Goal: Information Seeking & Learning: Learn about a topic

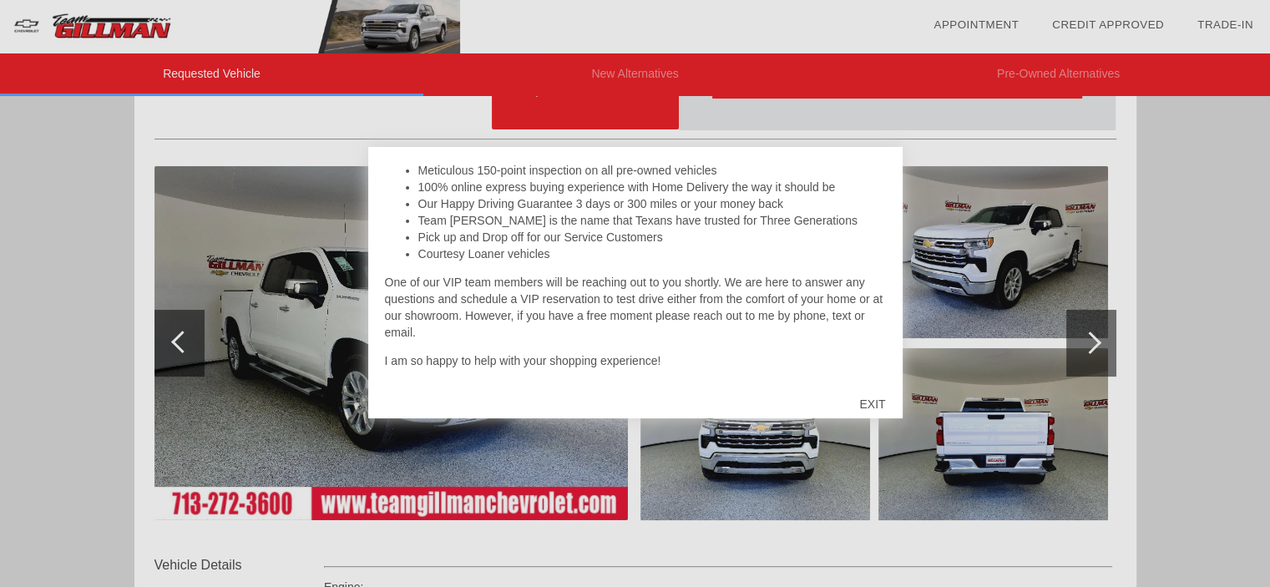
scroll to position [167, 0]
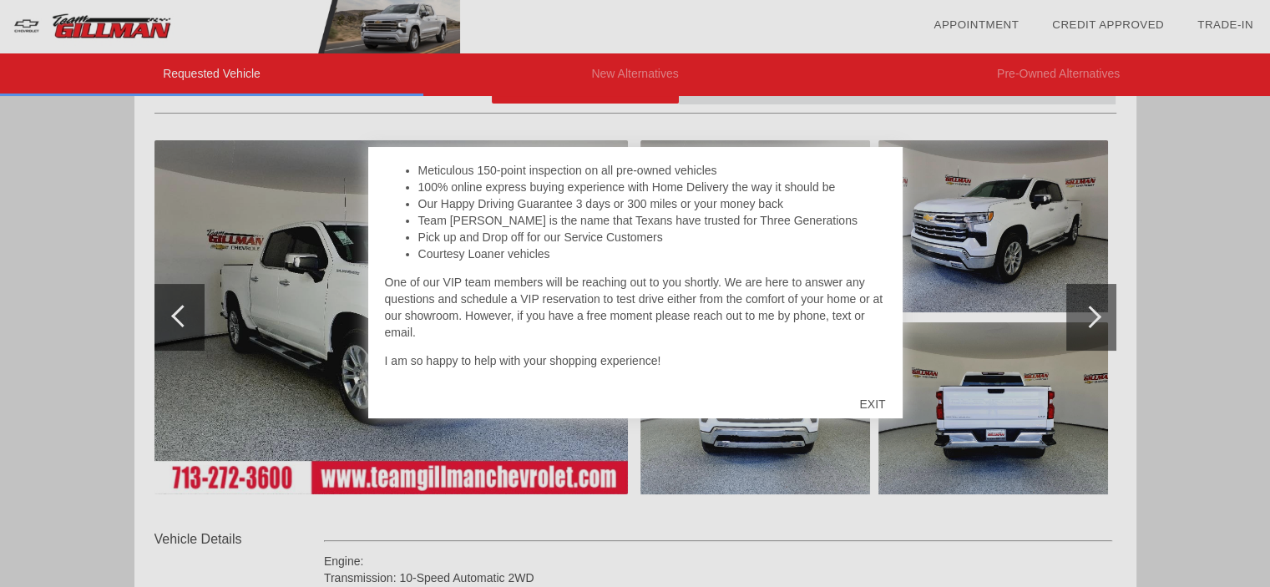
click at [1162, 248] on div at bounding box center [635, 293] width 1270 height 587
click at [875, 407] on div "EXIT" at bounding box center [872, 404] width 59 height 50
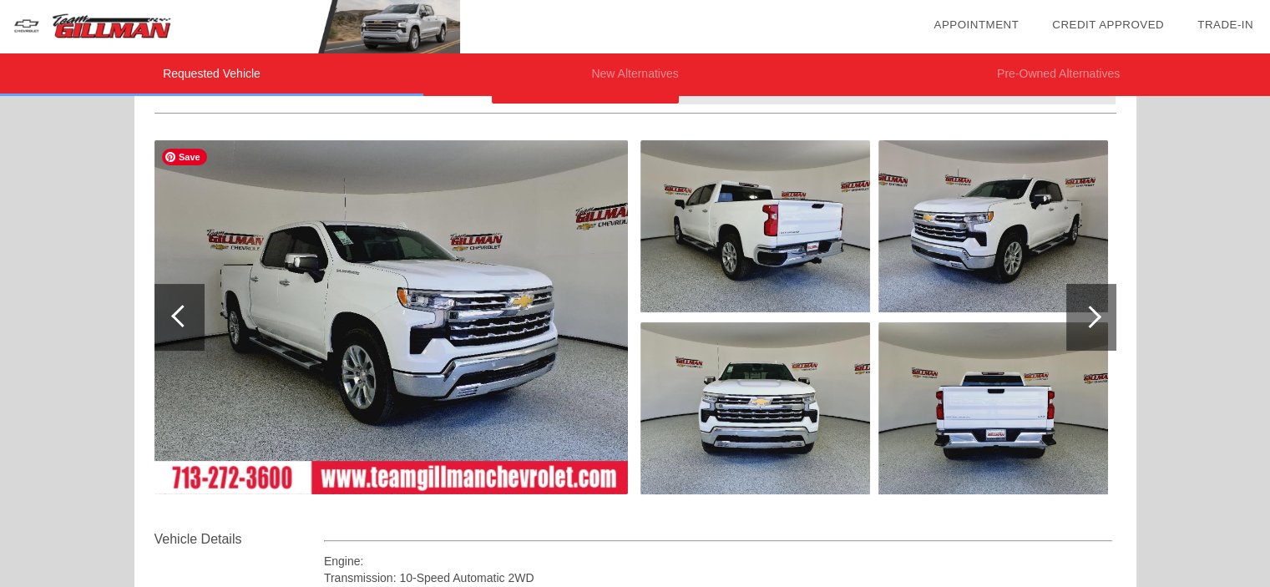
click at [381, 367] on img at bounding box center [390, 317] width 473 height 354
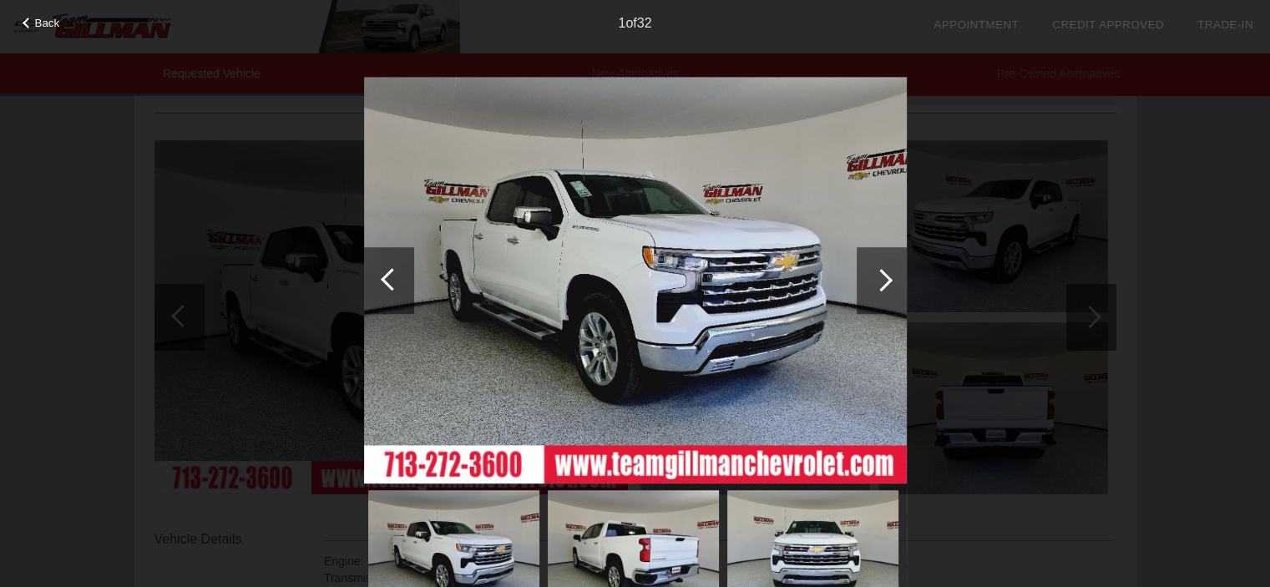
click at [880, 288] on div at bounding box center [881, 280] width 23 height 23
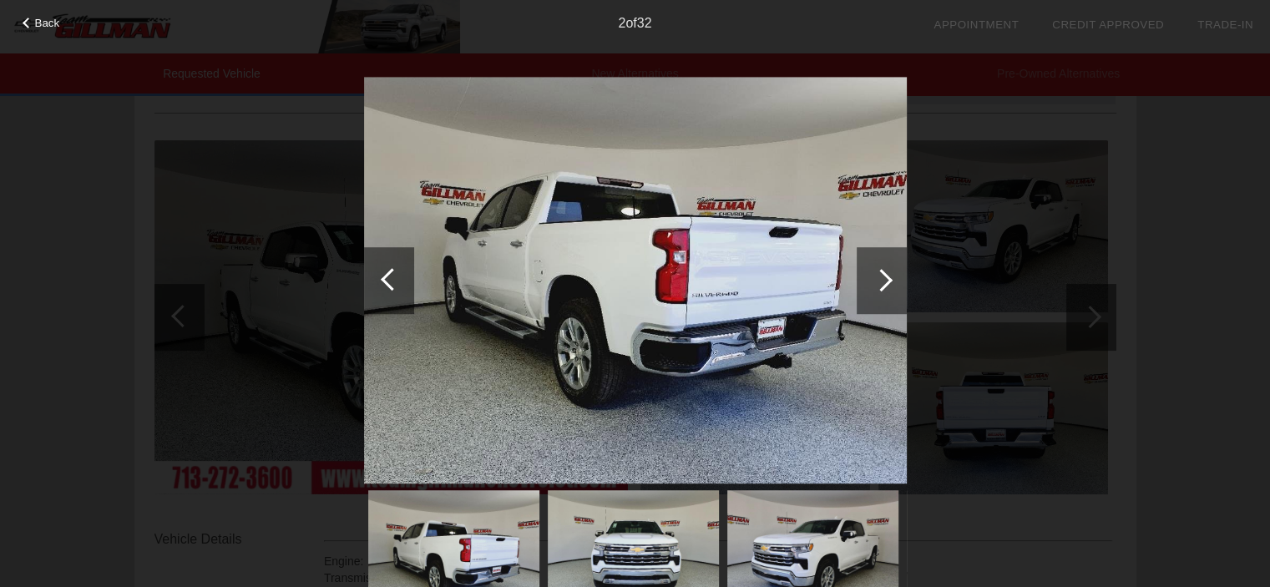
click at [880, 288] on div at bounding box center [881, 280] width 23 height 23
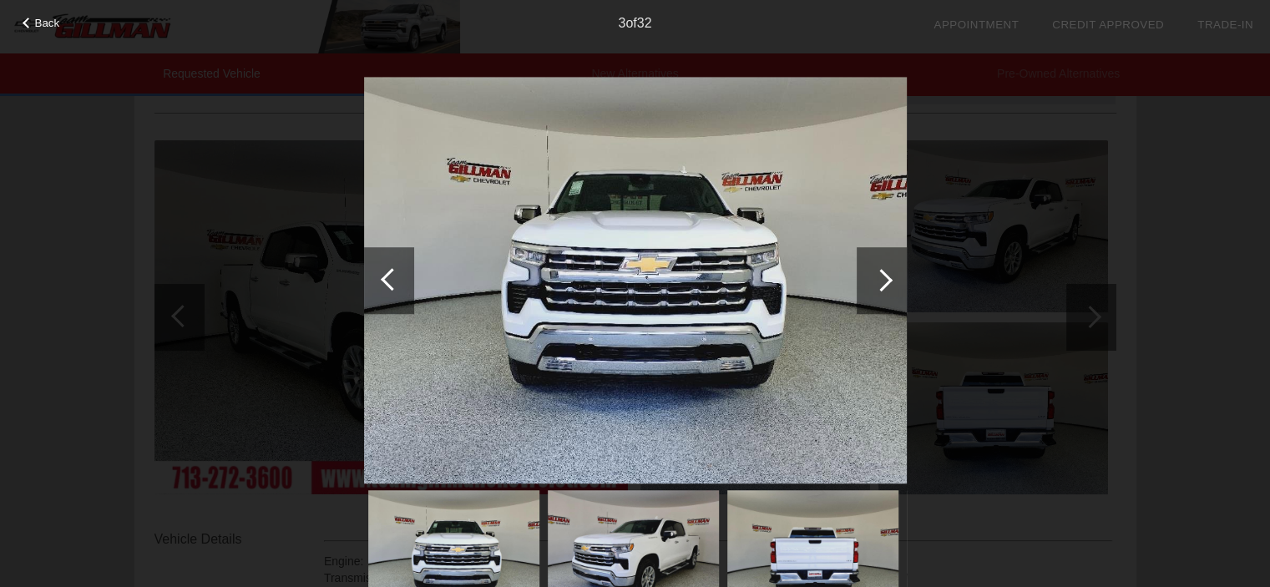
click at [880, 288] on div at bounding box center [881, 280] width 23 height 23
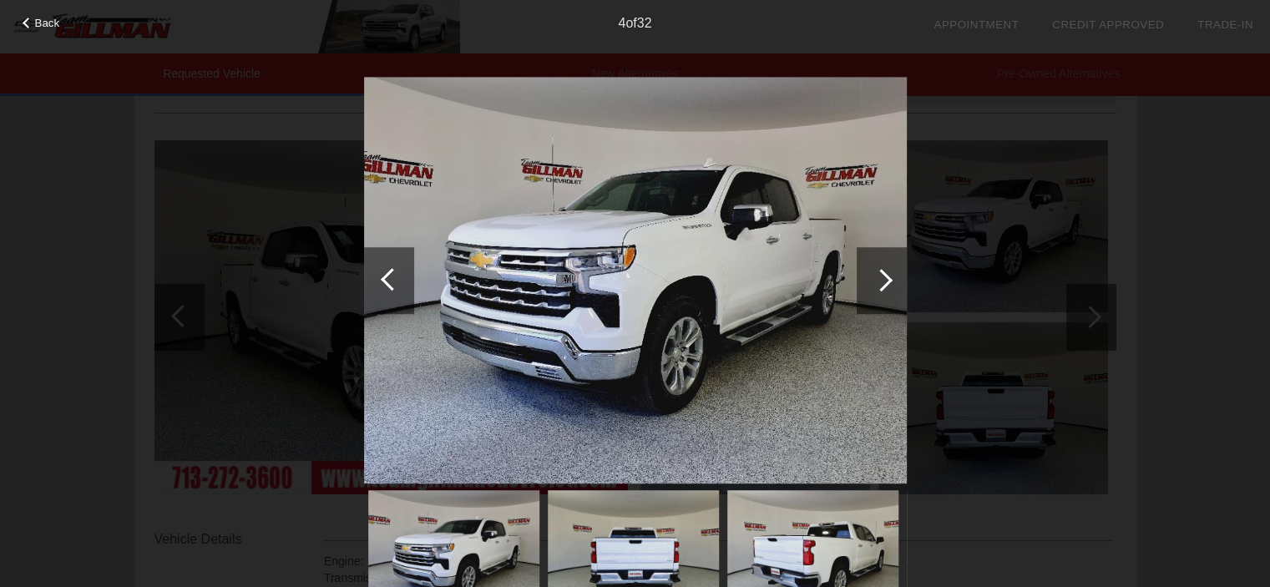
click at [880, 288] on div at bounding box center [881, 280] width 23 height 23
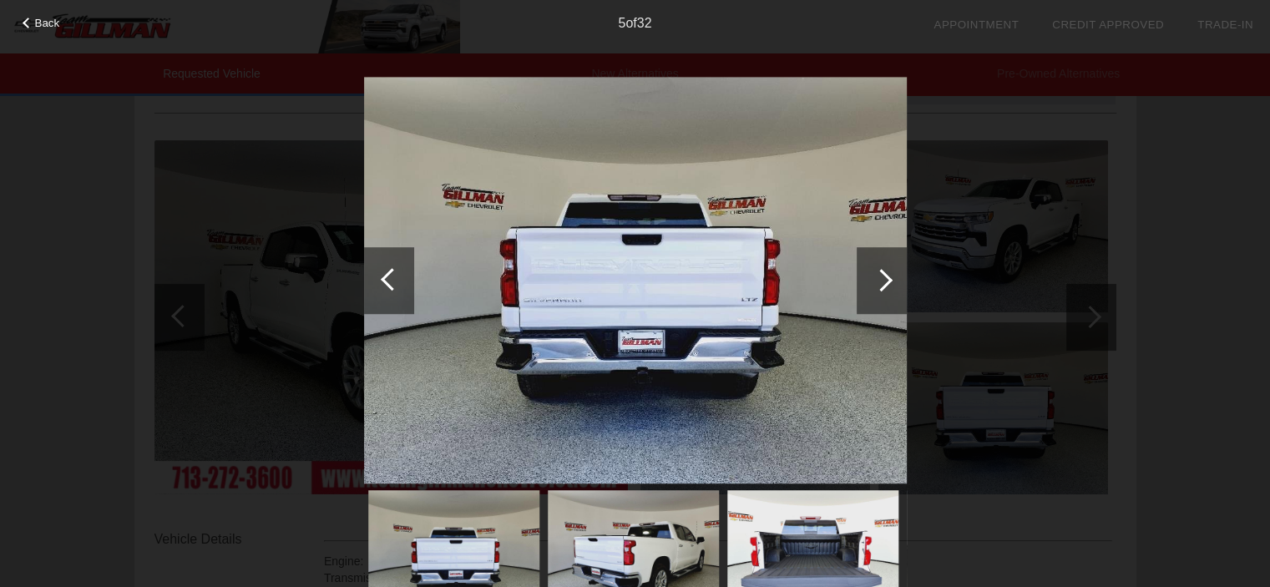
click at [880, 288] on div at bounding box center [881, 280] width 23 height 23
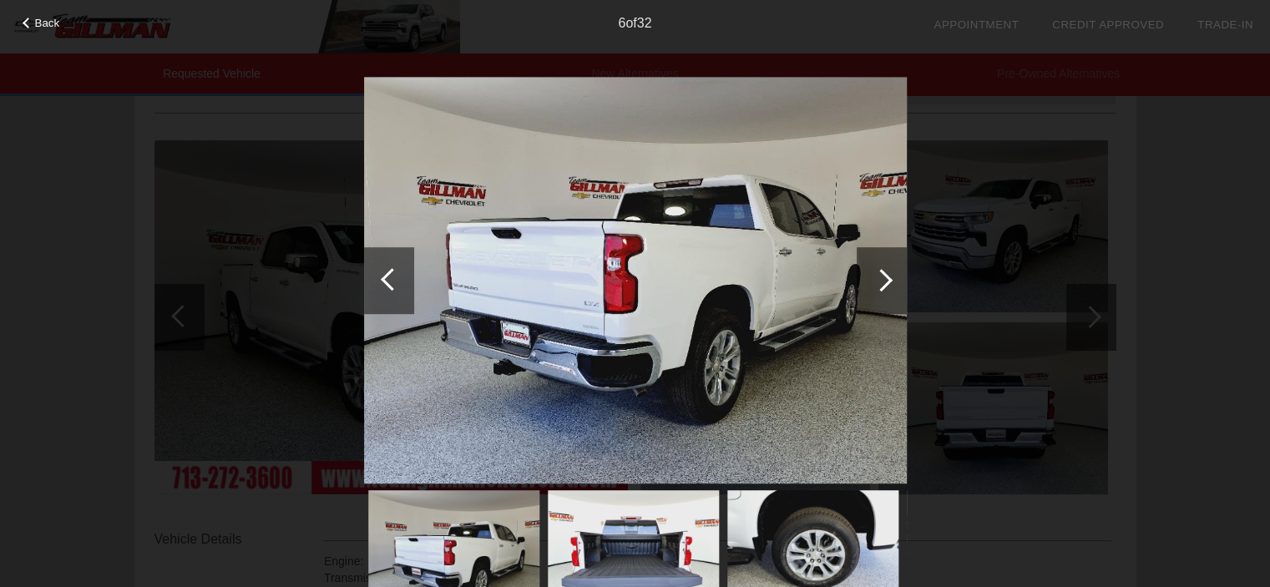
click at [880, 288] on div at bounding box center [881, 280] width 23 height 23
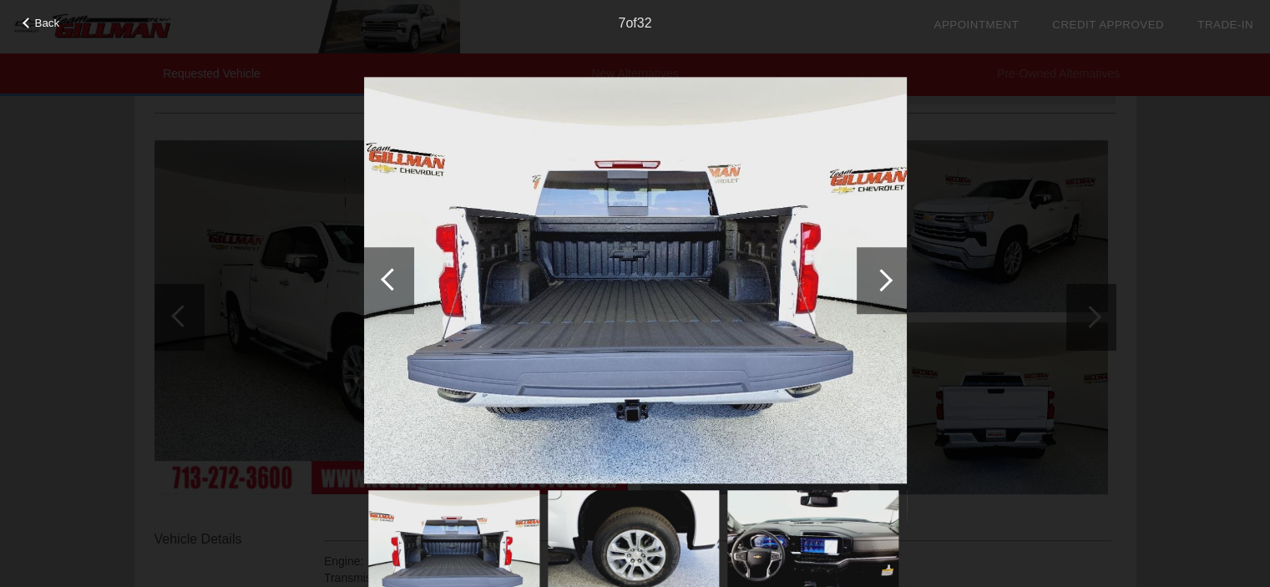
click at [880, 288] on div at bounding box center [881, 280] width 23 height 23
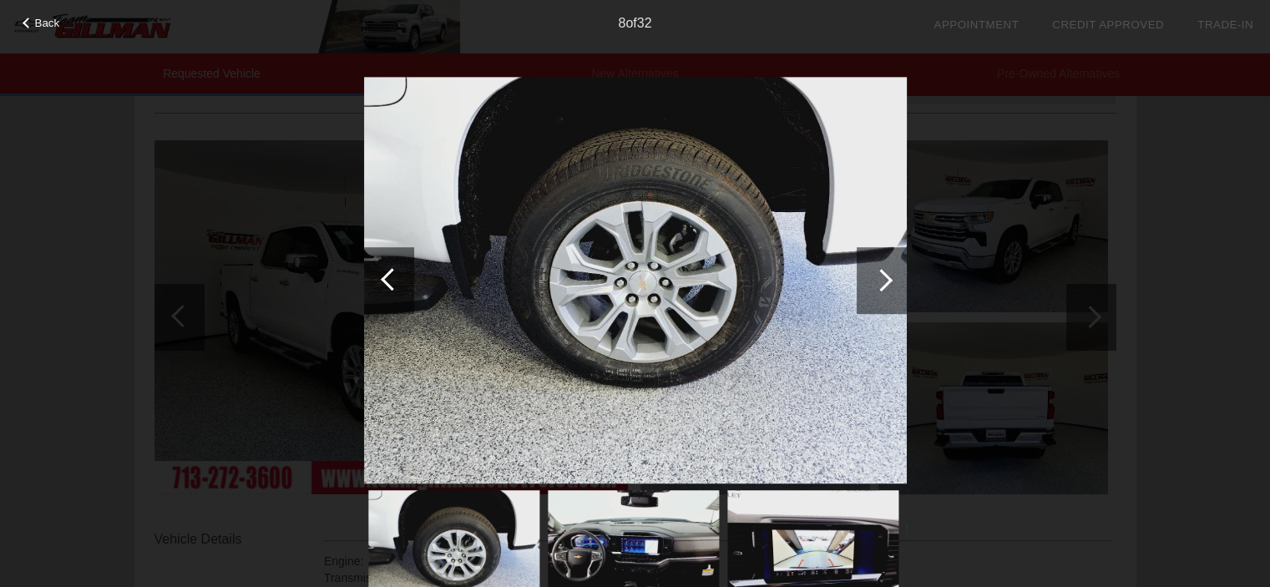
click at [880, 288] on div at bounding box center [881, 280] width 23 height 23
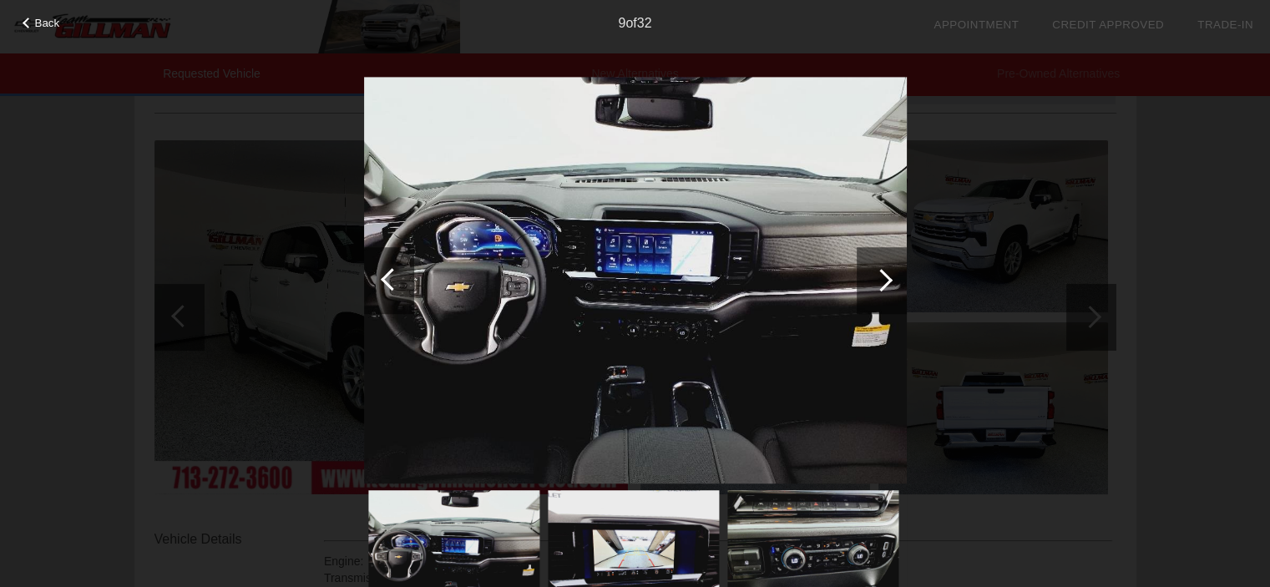
click at [880, 288] on div at bounding box center [881, 280] width 23 height 23
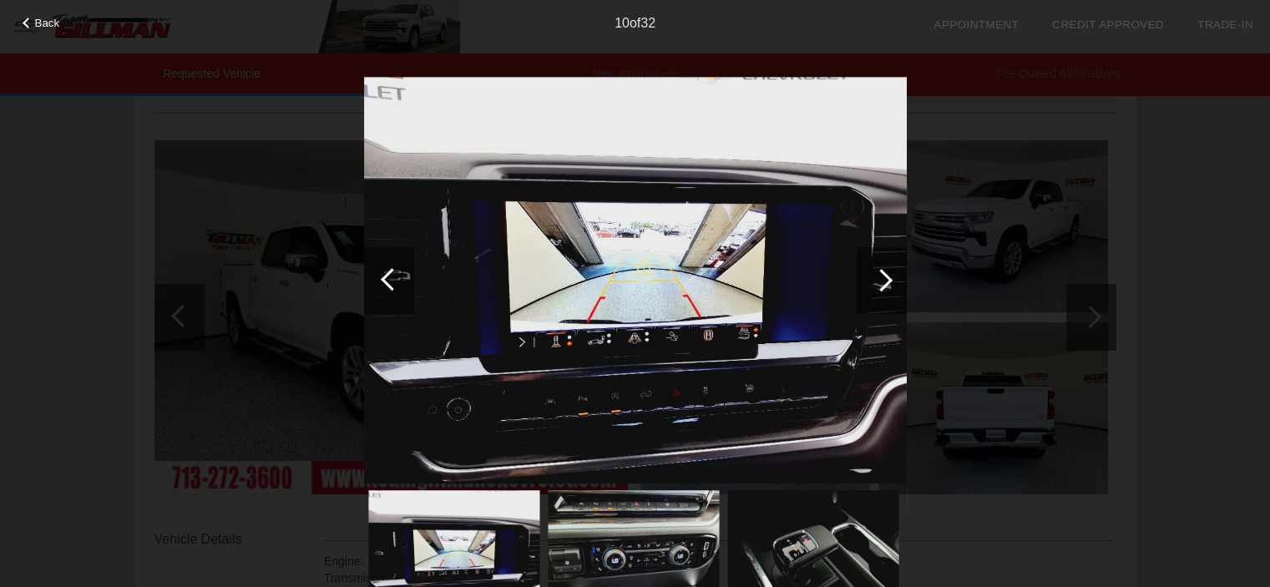
click at [880, 288] on div at bounding box center [881, 280] width 23 height 23
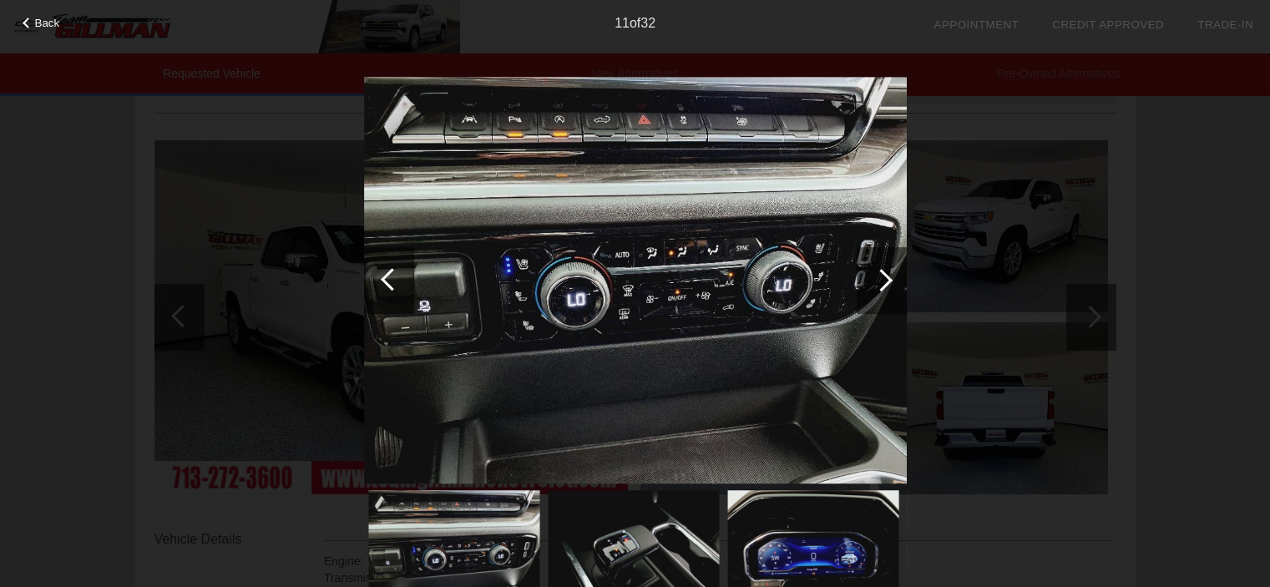
click at [880, 288] on div at bounding box center [881, 280] width 23 height 23
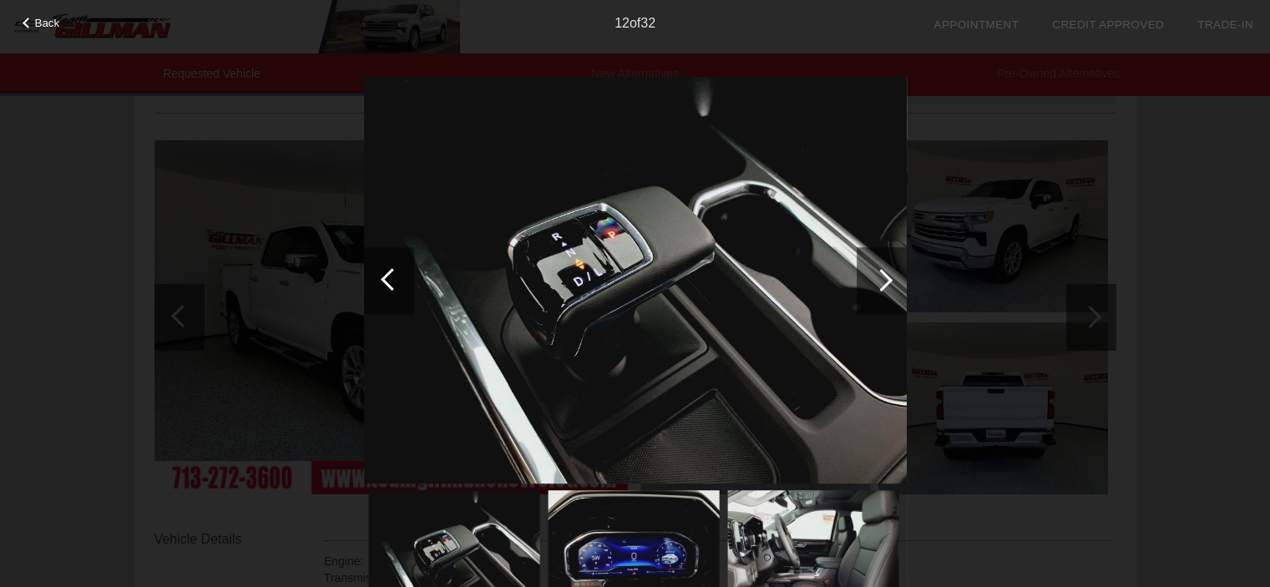
click at [880, 288] on div at bounding box center [881, 280] width 23 height 23
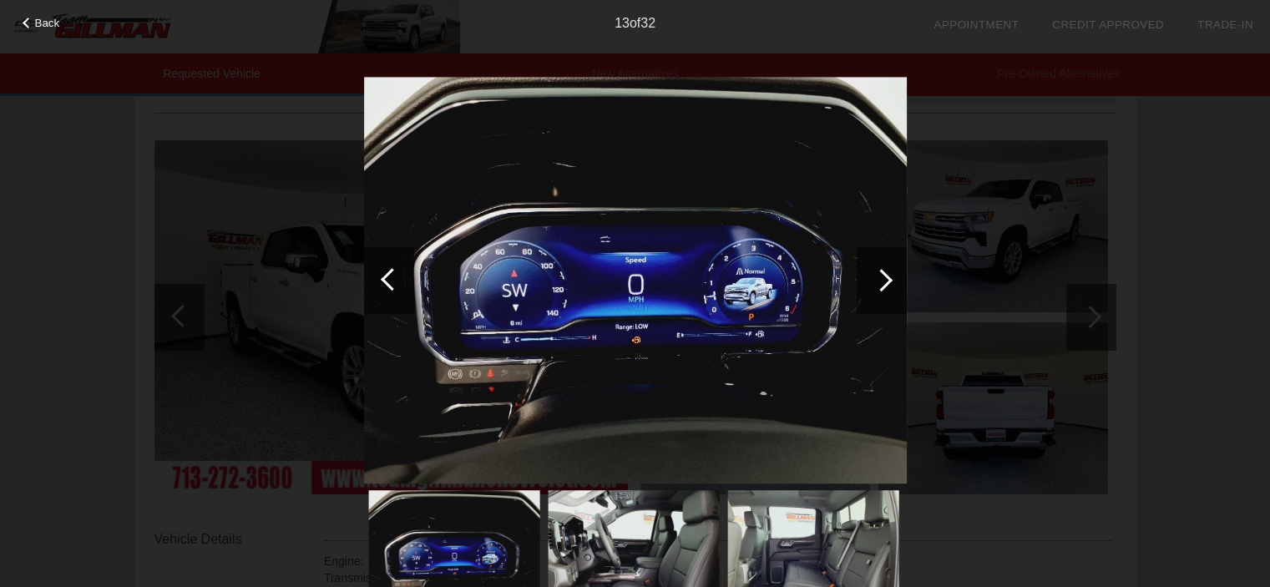
click at [880, 288] on div at bounding box center [881, 280] width 23 height 23
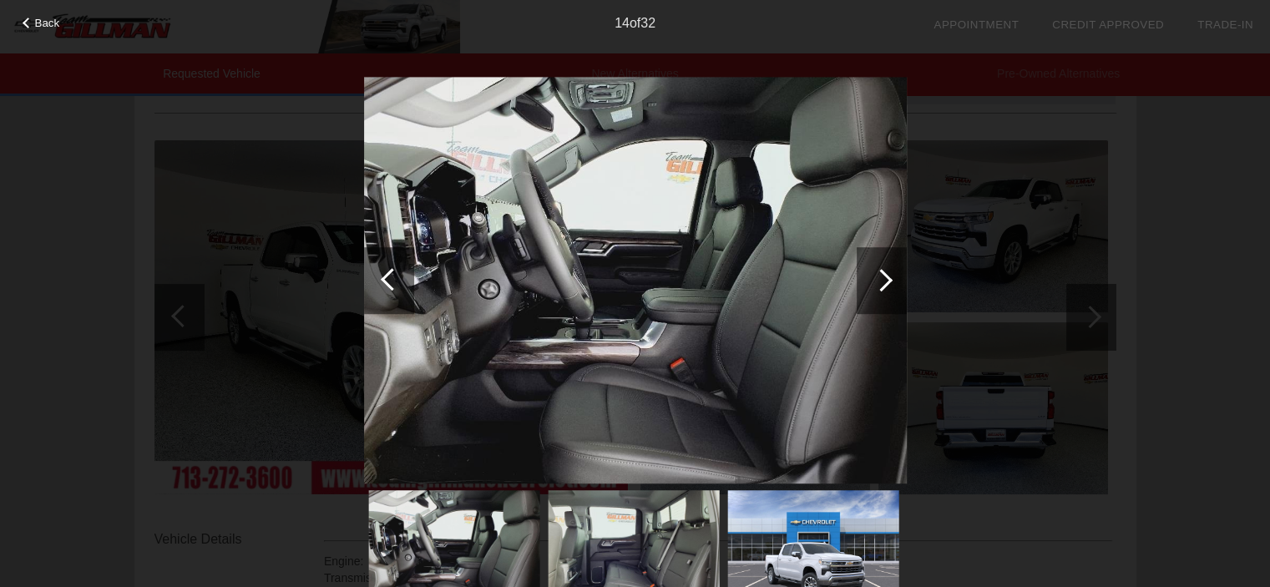
click at [880, 288] on div at bounding box center [881, 280] width 23 height 23
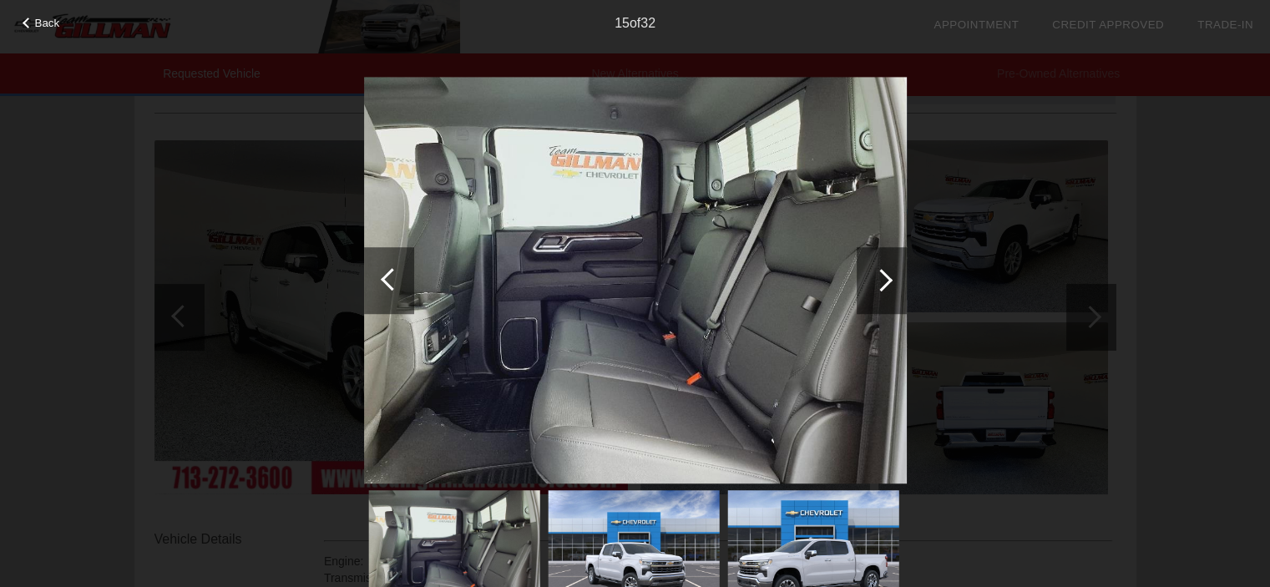
click at [880, 288] on div at bounding box center [881, 280] width 23 height 23
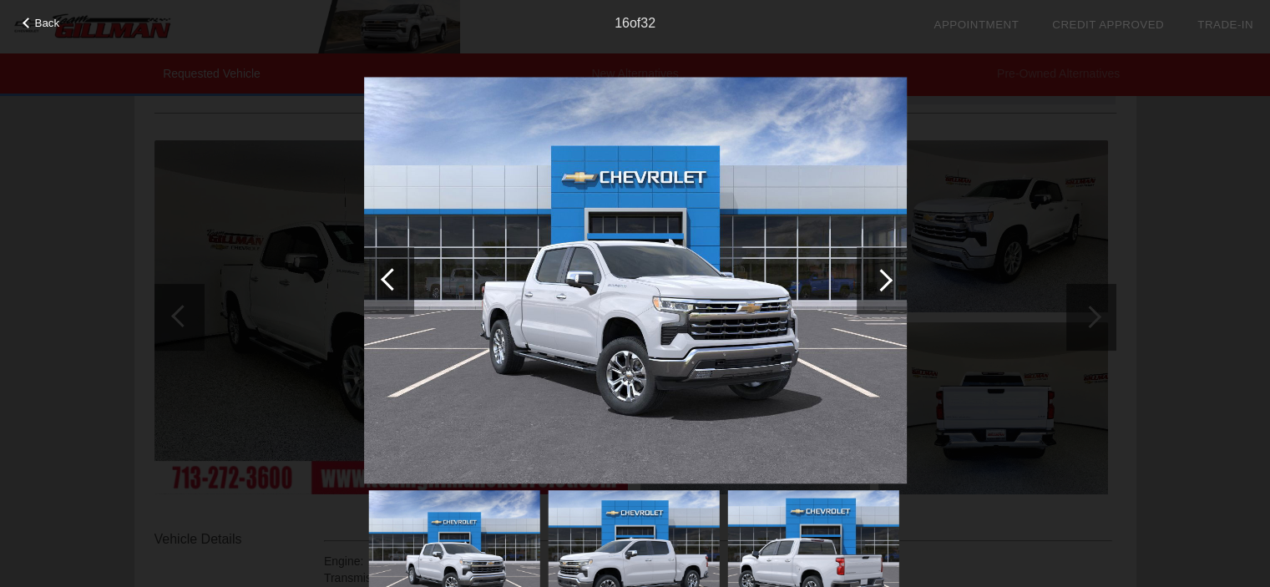
click at [375, 293] on div at bounding box center [389, 280] width 50 height 67
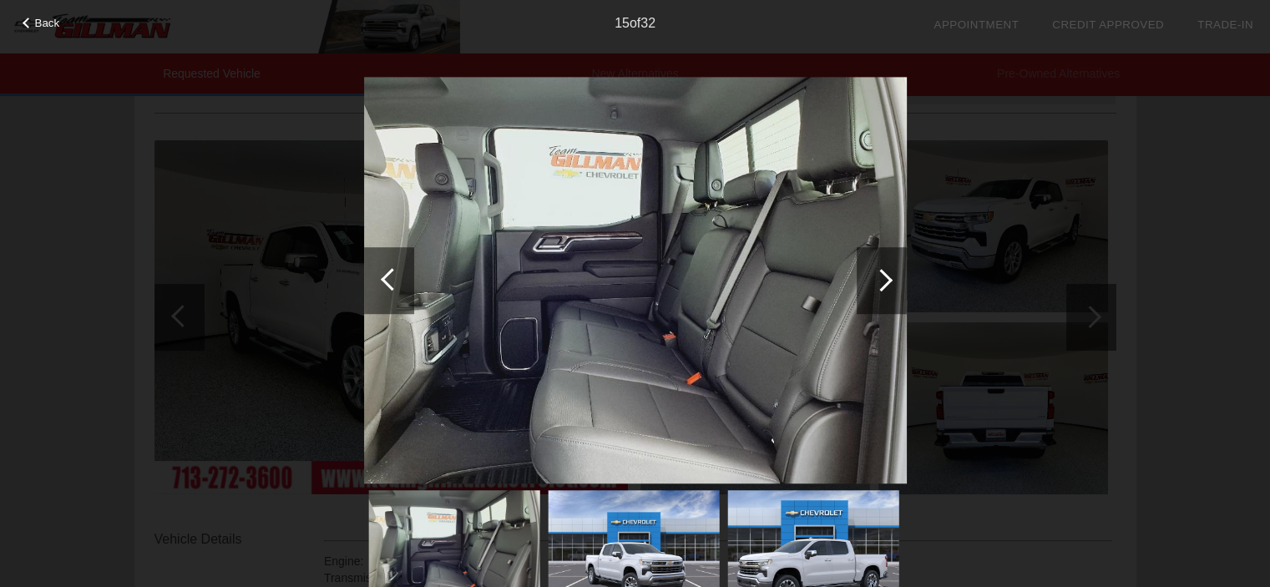
click at [375, 293] on div at bounding box center [389, 280] width 50 height 67
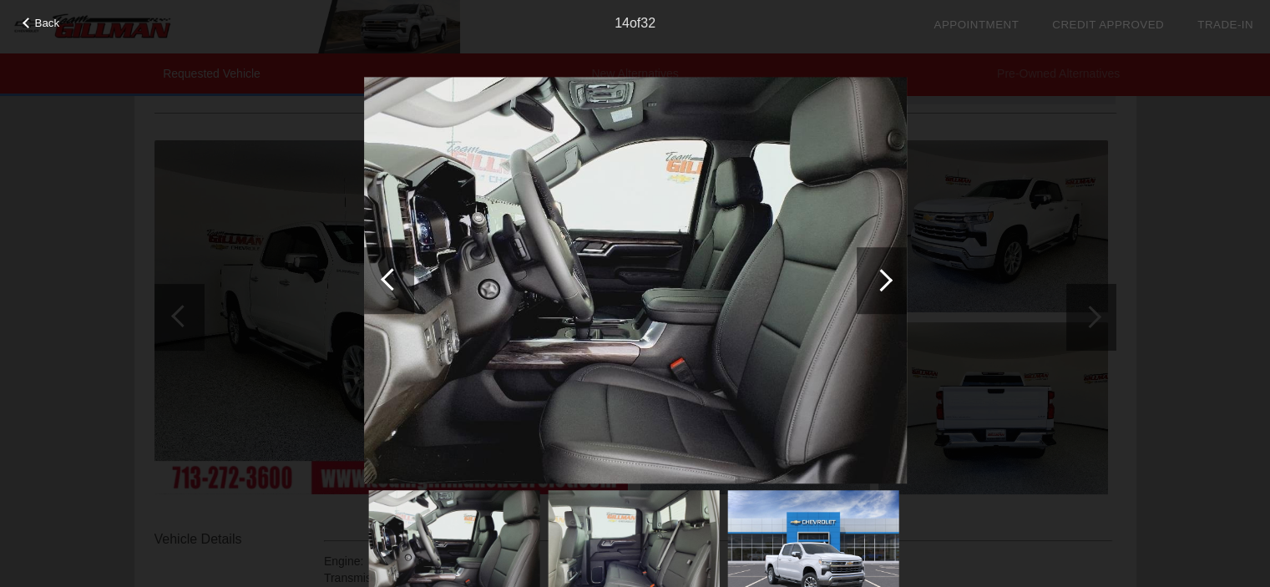
click at [44, 26] on span "Back" at bounding box center [47, 23] width 25 height 13
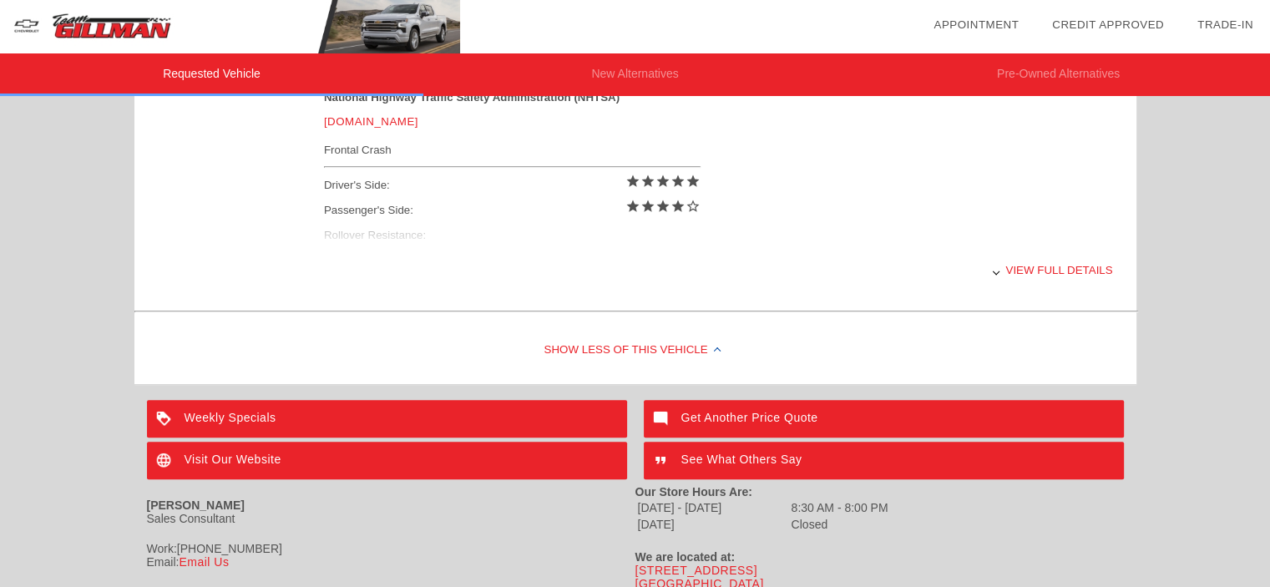
scroll to position [752, 0]
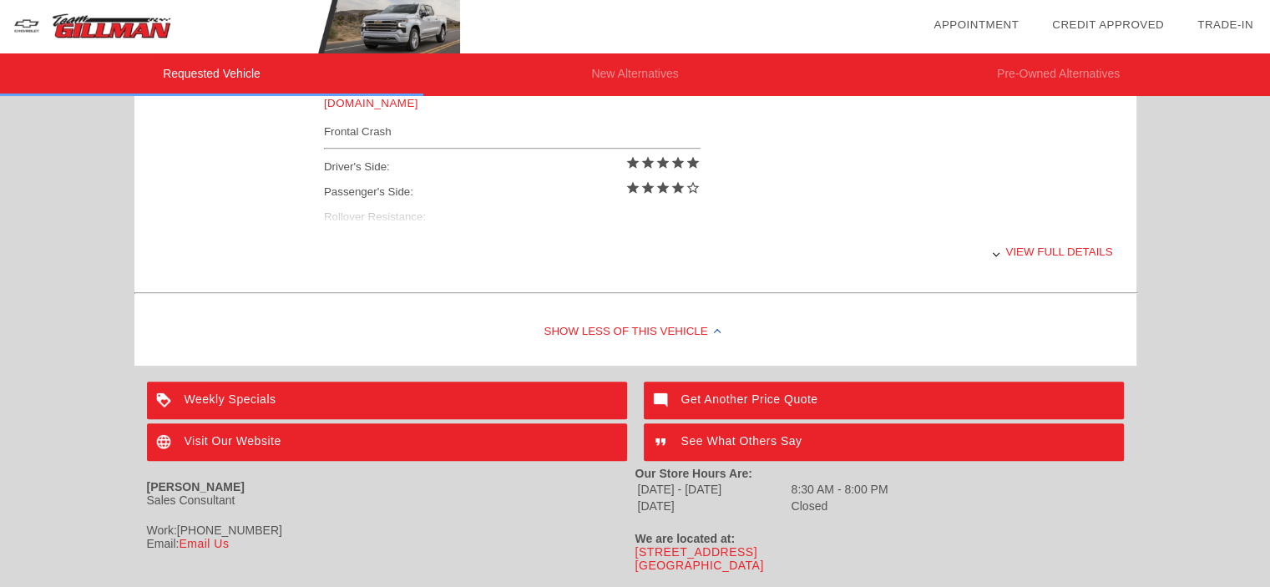
click at [676, 328] on div "Show Less of this Vehicle" at bounding box center [635, 332] width 1002 height 67
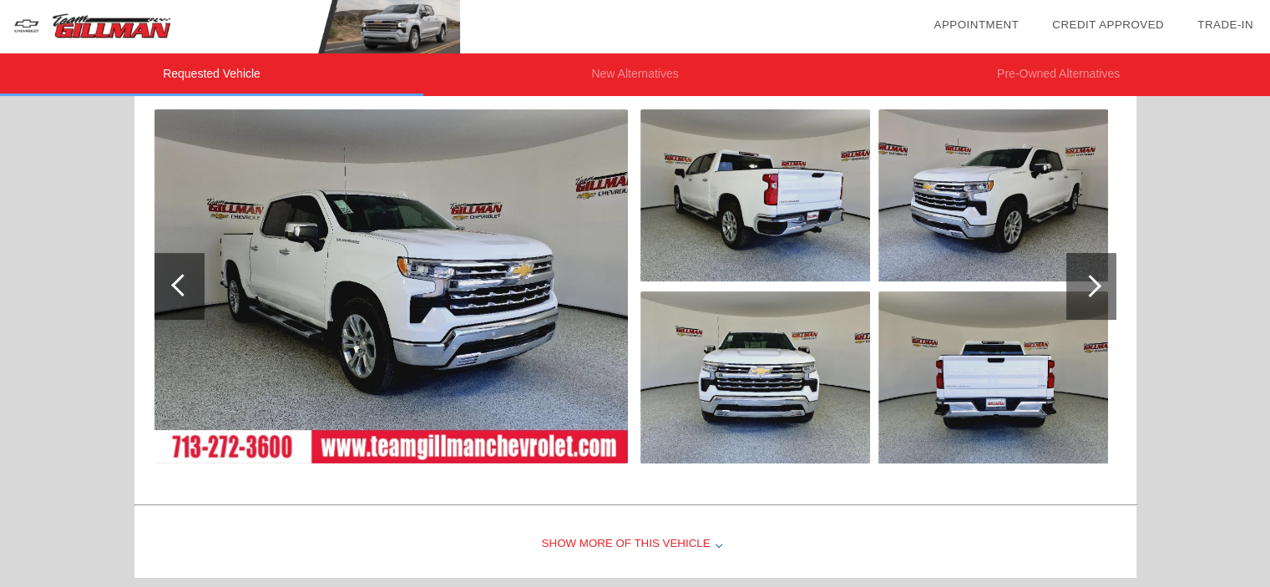
scroll to position [197, 0]
click at [654, 536] on div "Show More of this Vehicle" at bounding box center [635, 545] width 1002 height 67
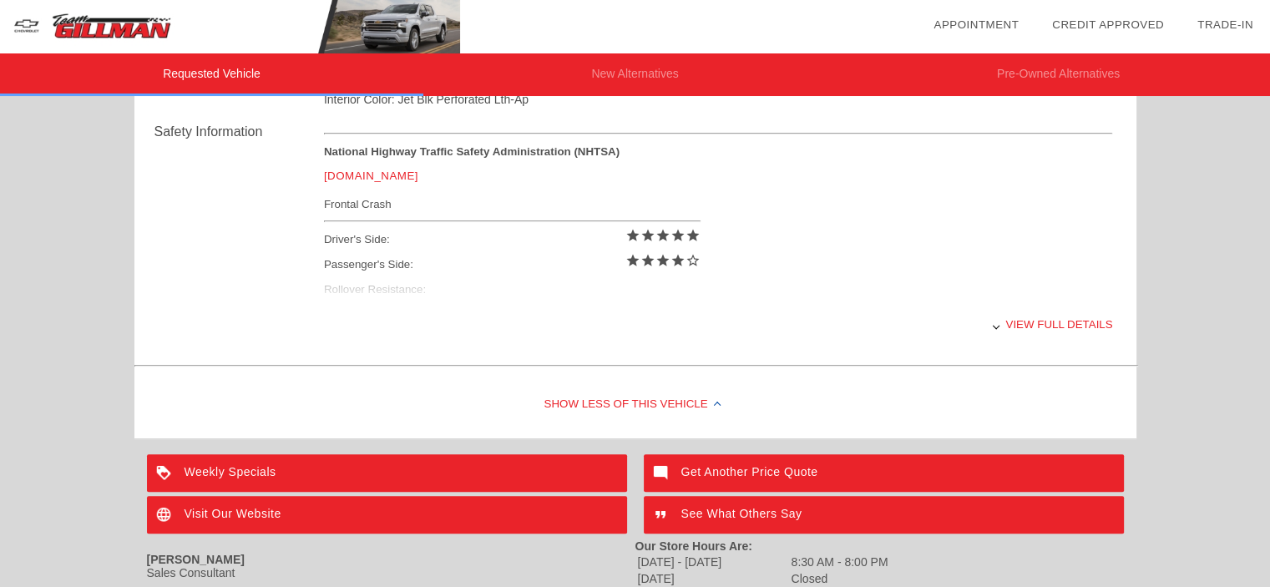
scroll to position [782, 0]
